Goal: Task Accomplishment & Management: Complete application form

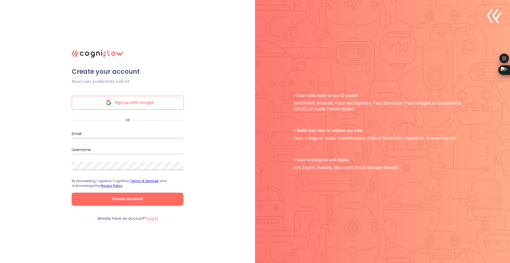
click at [128, 104] on span "Sign up with Google" at bounding box center [134, 102] width 39 height 13
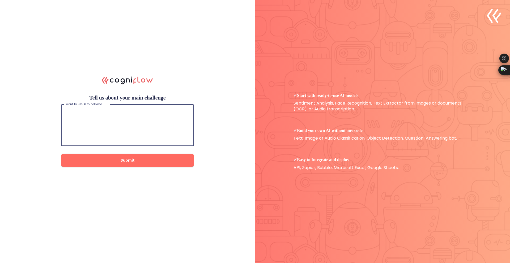
click at [97, 119] on textarea at bounding box center [127, 125] width 125 height 32
click at [146, 162] on span "Submit" at bounding box center [128, 160] width 116 height 7
click at [150, 120] on textarea at bounding box center [127, 125] width 125 height 32
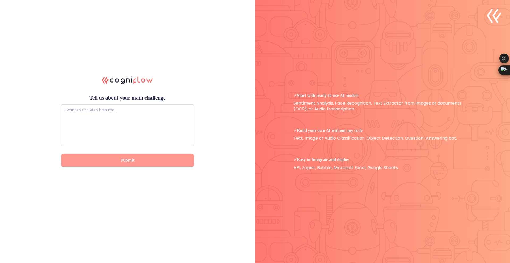
click at [126, 159] on span "Submit" at bounding box center [128, 160] width 116 height 7
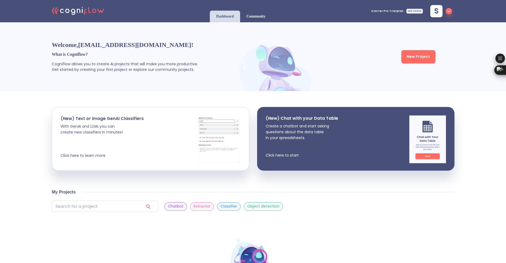
click at [0, 143] on div "Welcome, [EMAIL_ADDRESS][DOMAIN_NAME] ! What is Cogniflow? Cogniflow allows you…" at bounding box center [253, 174] width 506 height 304
click at [78, 40] on div "Welcome, [EMAIL_ADDRESS][DOMAIN_NAME] ! What is Cogniflow? Cogniflow allows you…" at bounding box center [145, 56] width 186 height 53
